Goal: Task Accomplishment & Management: Manage account settings

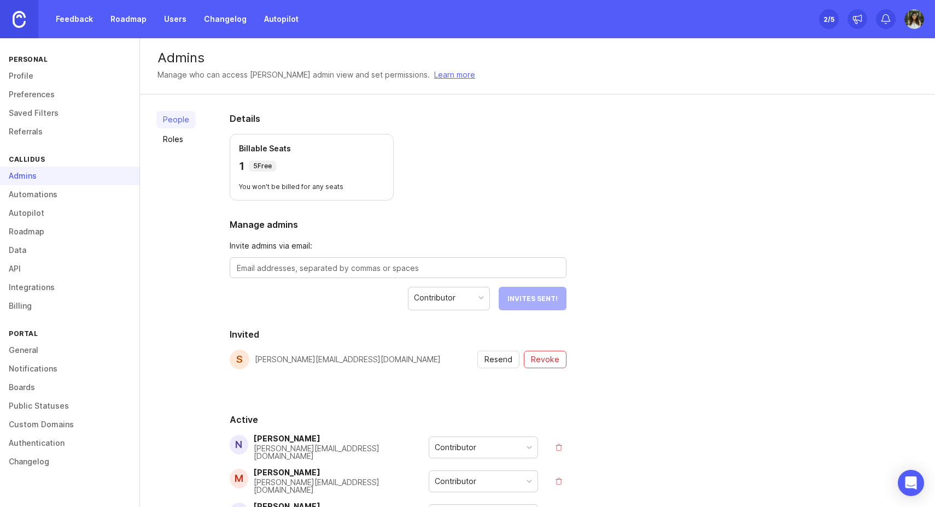
scroll to position [26, 0]
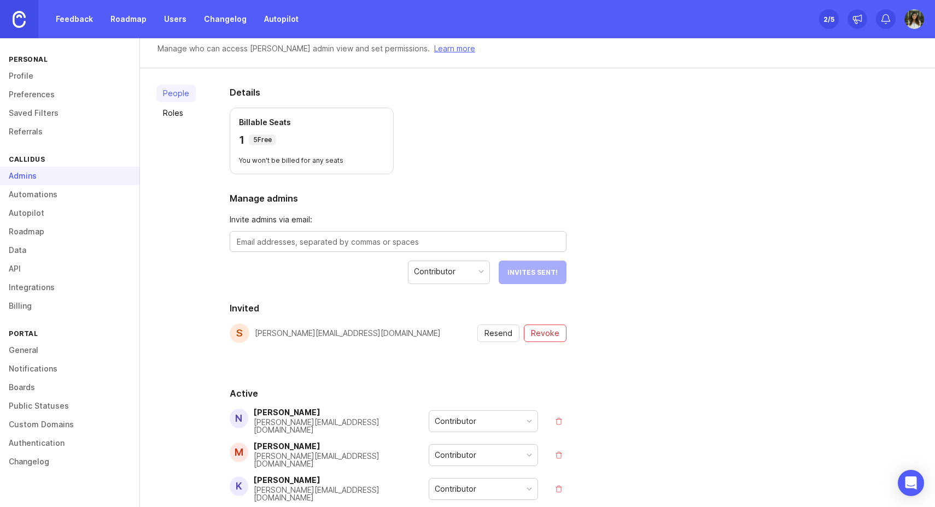
click at [830, 19] on div "2 /5" at bounding box center [828, 18] width 11 height 15
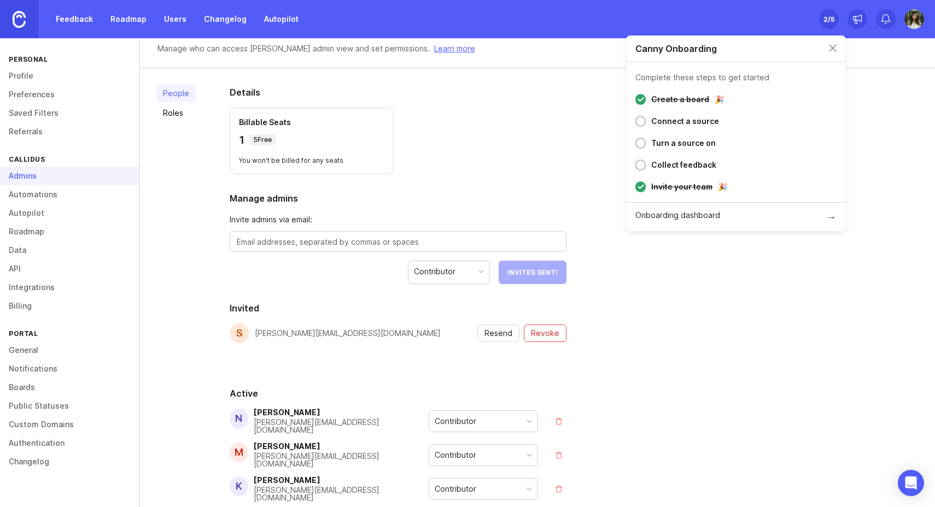
click at [409, 120] on section "Details Billable Seats 1 5 Free You won't be billed for any seats" at bounding box center [398, 130] width 337 height 89
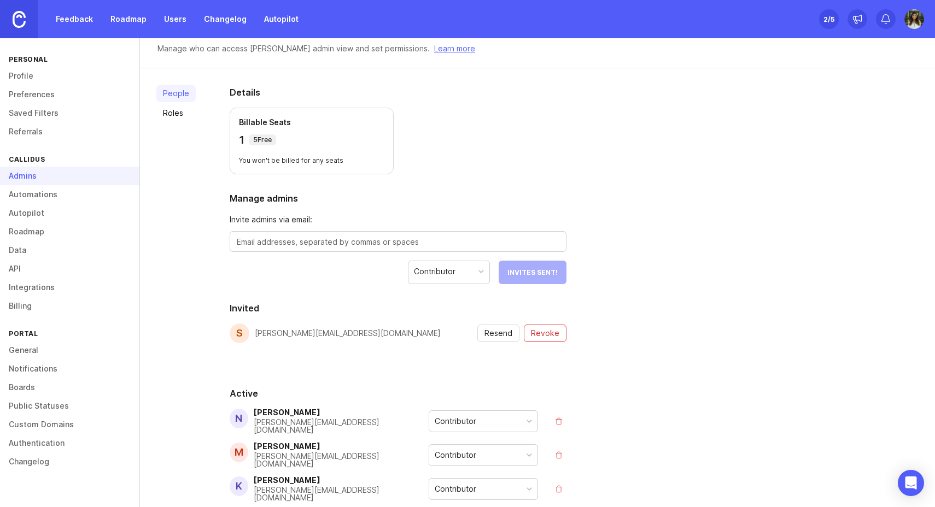
scroll to position [111, 0]
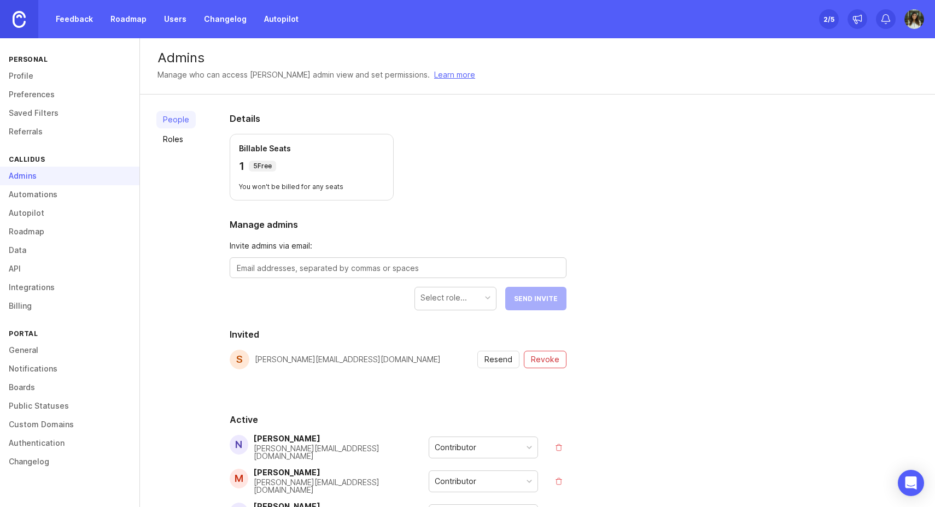
scroll to position [111, 0]
